Goal: Task Accomplishment & Management: Use online tool/utility

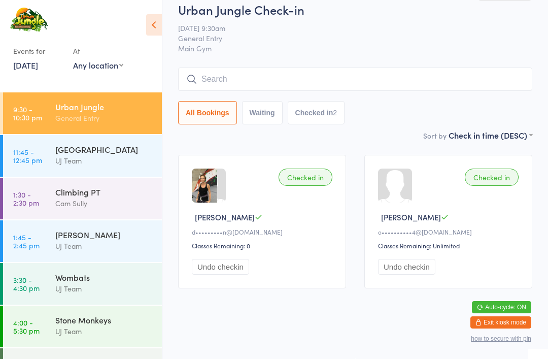
click at [181, 181] on div "Checked in [PERSON_NAME] K d•••••••••n@[DOMAIN_NAME] Classes Remaining: 0 Undo …" at bounding box center [262, 221] width 168 height 133
click at [271, 68] on input "search" at bounding box center [355, 79] width 354 height 23
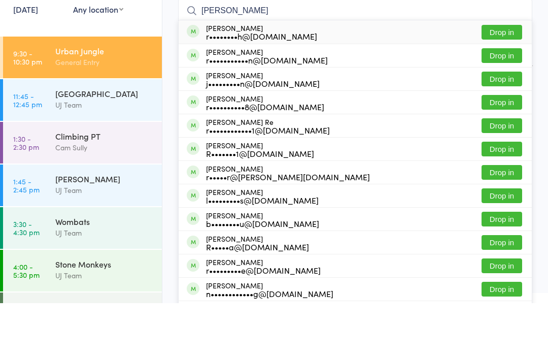
type input "[PERSON_NAME]"
click at [505, 104] on button "Drop in" at bounding box center [502, 111] width 41 height 15
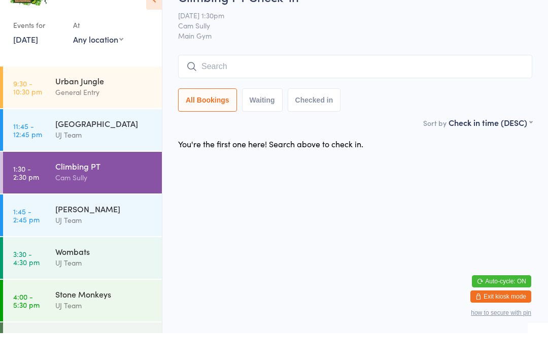
click at [245, 81] on input "search" at bounding box center [355, 92] width 354 height 23
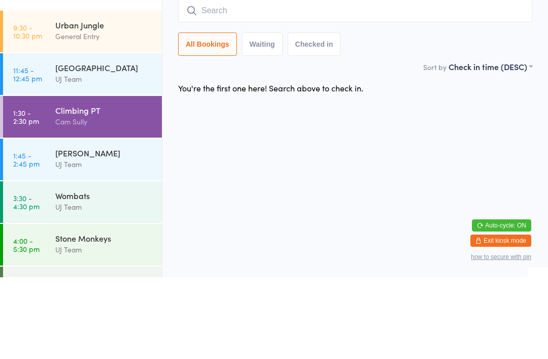
click at [64, 178] on div "Climbing PT Cam Sully" at bounding box center [108, 198] width 107 height 40
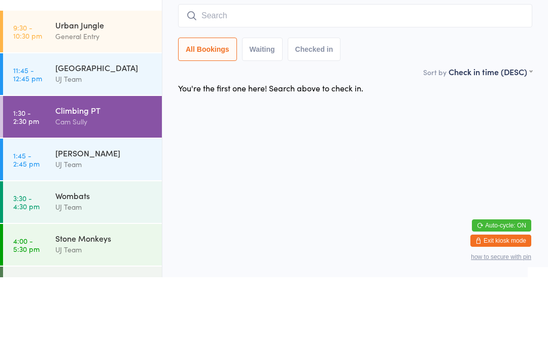
click at [66, 178] on div "Climbing PT Cam Sully" at bounding box center [108, 198] width 107 height 40
click at [40, 178] on link "1:30 - 2:30 pm Climbing PT Cam Sully" at bounding box center [82, 199] width 159 height 42
click at [45, 125] on link "9:30 - 10:30 pm Urban Jungle General Entry" at bounding box center [82, 113] width 159 height 42
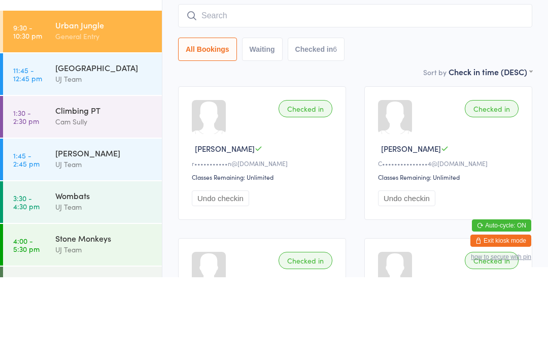
click at [226, 92] on input "search" at bounding box center [355, 97] width 354 height 23
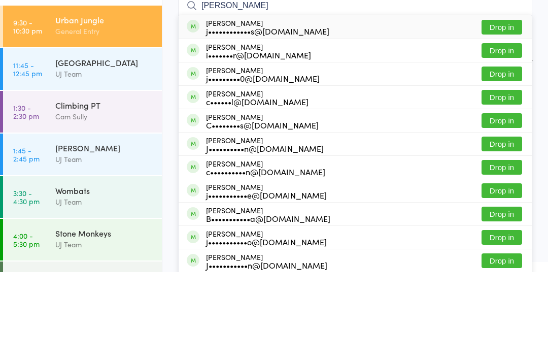
type input "[PERSON_NAME]"
click at [513, 107] on button "Drop in" at bounding box center [502, 114] width 41 height 15
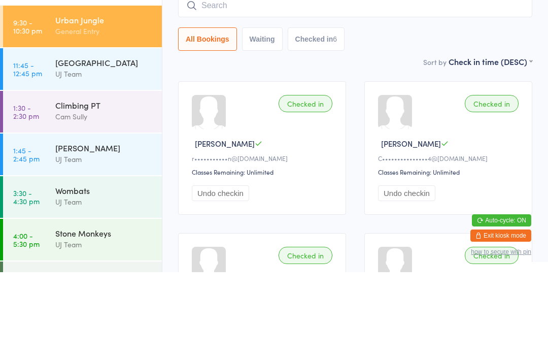
scroll to position [87, 0]
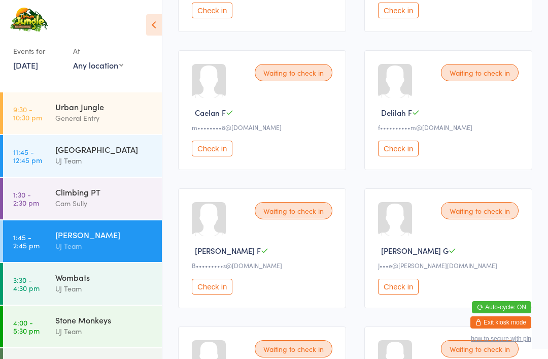
scroll to position [256, 0]
click at [405, 152] on button "Check in" at bounding box center [398, 148] width 41 height 16
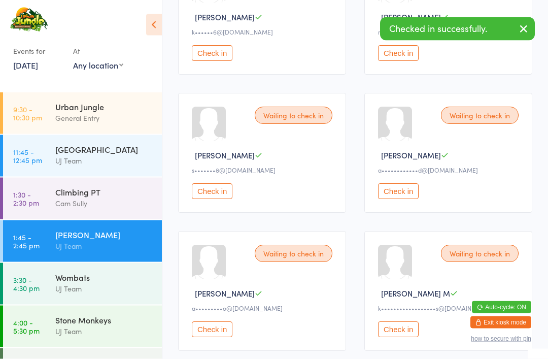
click at [397, 199] on button "Check in" at bounding box center [398, 192] width 41 height 16
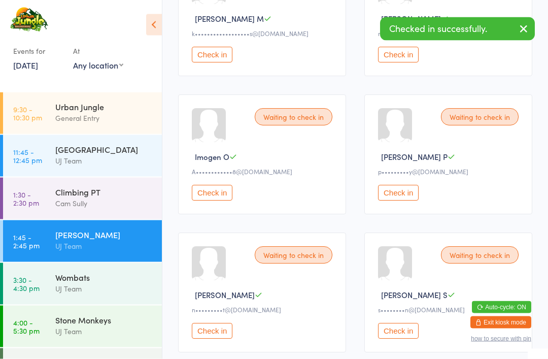
scroll to position [1040, 0]
click at [401, 200] on button "Check in" at bounding box center [398, 193] width 41 height 16
click at [388, 200] on button "Check in" at bounding box center [398, 193] width 41 height 16
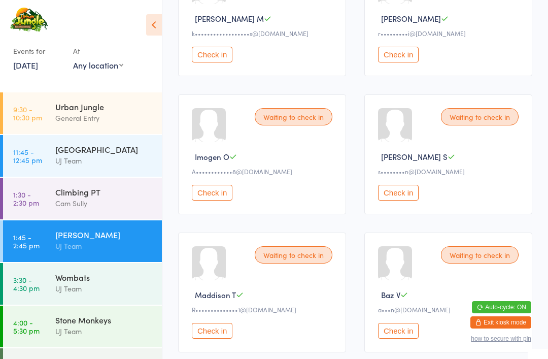
click at [407, 200] on button "Check in" at bounding box center [398, 193] width 41 height 16
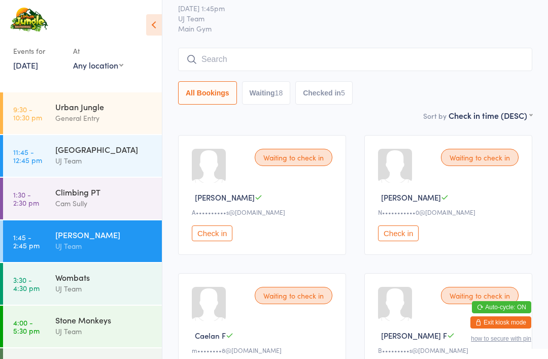
scroll to position [0, 0]
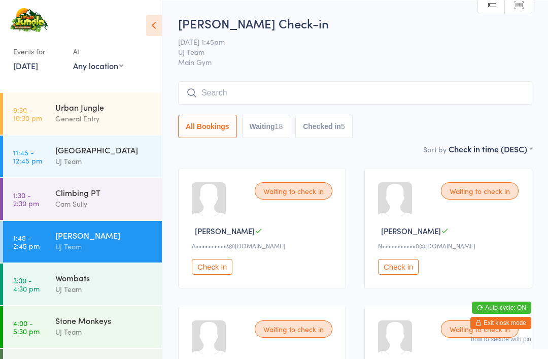
click at [394, 267] on button "Check in" at bounding box center [398, 266] width 41 height 16
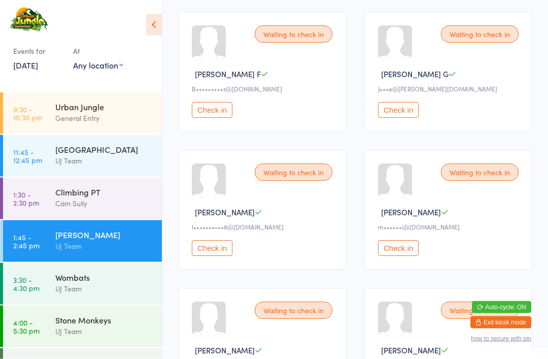
scroll to position [391, 0]
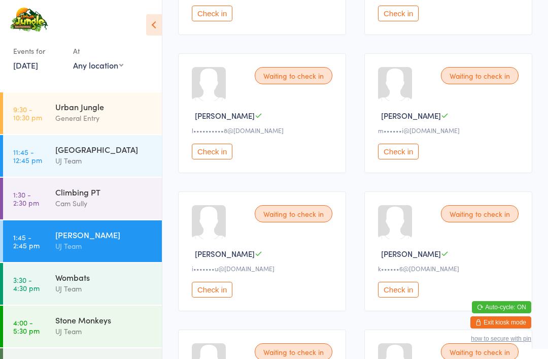
click at [216, 159] on button "Check in" at bounding box center [212, 152] width 41 height 16
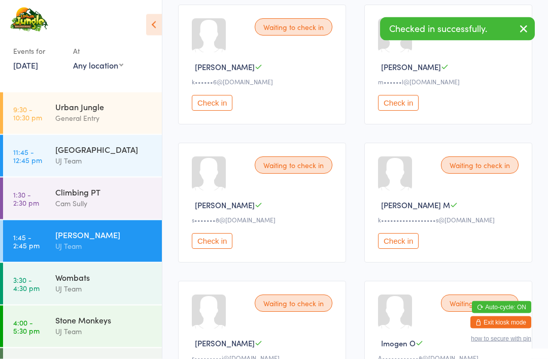
scroll to position [442, 0]
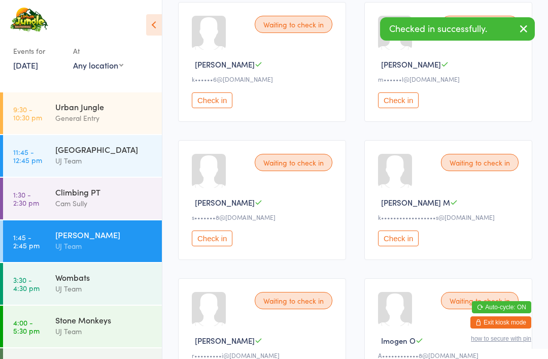
click at [394, 246] on button "Check in" at bounding box center [398, 238] width 41 height 16
click at [219, 246] on button "Check in" at bounding box center [212, 238] width 41 height 16
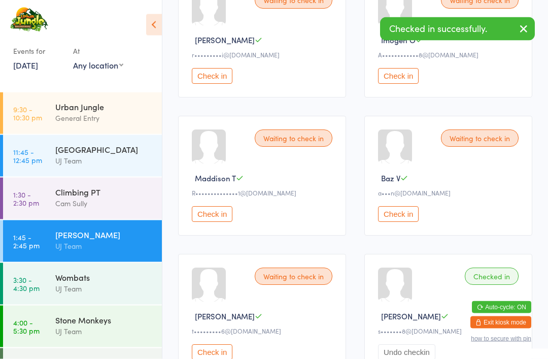
click at [404, 222] on button "Check in" at bounding box center [398, 215] width 41 height 16
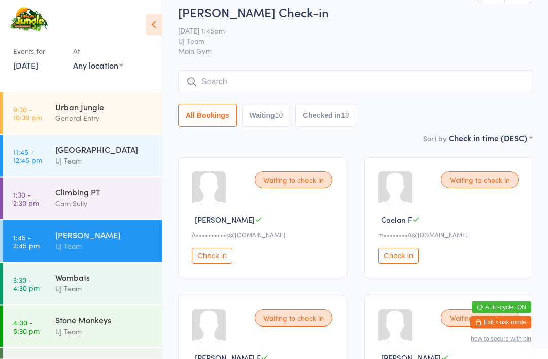
scroll to position [11, 0]
click at [207, 260] on button "Check in" at bounding box center [212, 256] width 41 height 16
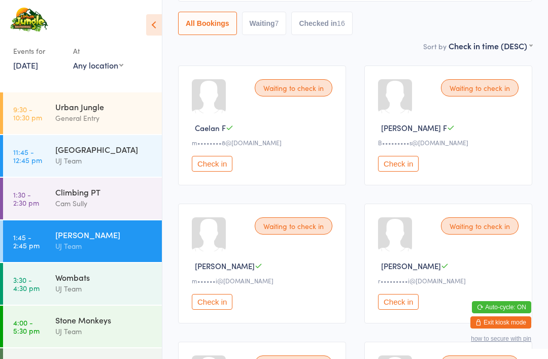
scroll to position [0, 0]
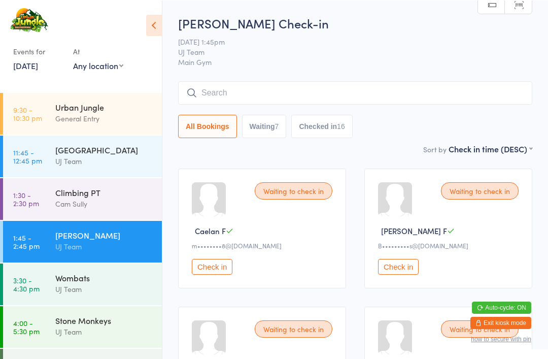
click at [110, 120] on div "General Entry" at bounding box center [104, 118] width 98 height 12
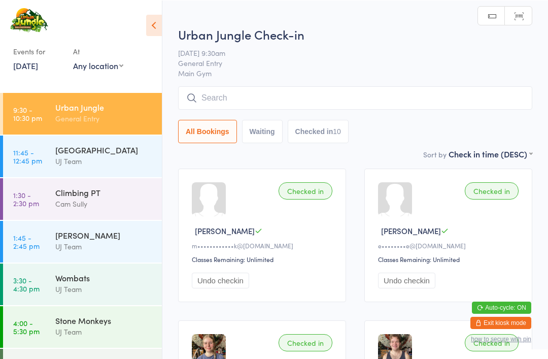
click at [267, 94] on input "search" at bounding box center [355, 97] width 354 height 23
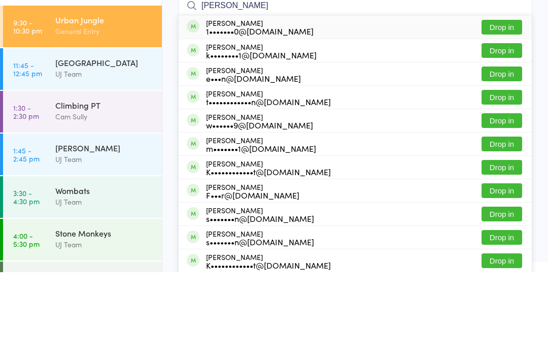
type input "[PERSON_NAME]"
click at [508, 107] on button "Drop in" at bounding box center [502, 114] width 41 height 15
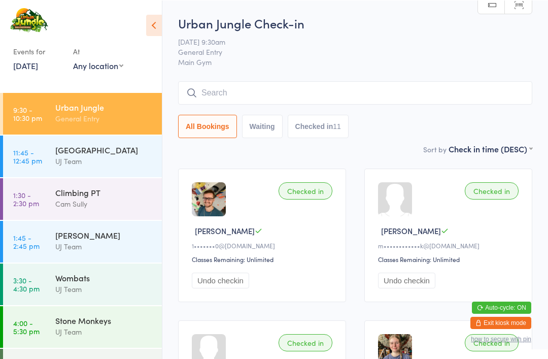
click at [88, 100] on div "Urban Jungle General Entry" at bounding box center [108, 112] width 107 height 40
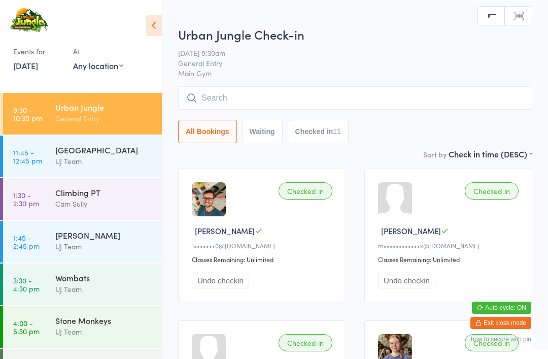
click at [312, 105] on input "search" at bounding box center [355, 97] width 354 height 23
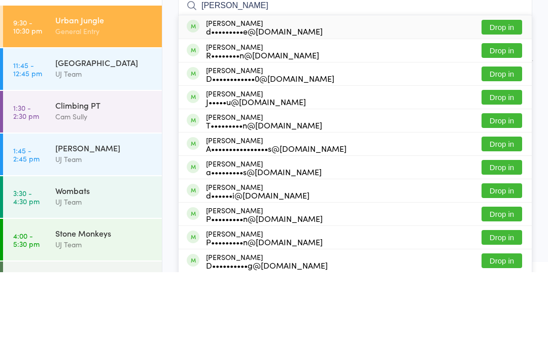
type input "[PERSON_NAME]"
click at [508, 107] on button "Drop in" at bounding box center [502, 114] width 41 height 15
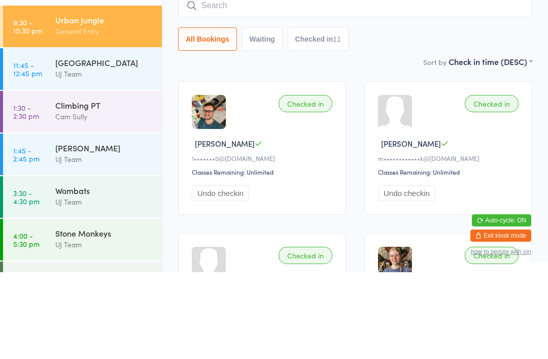
scroll to position [87, 0]
